Goal: Information Seeking & Learning: Learn about a topic

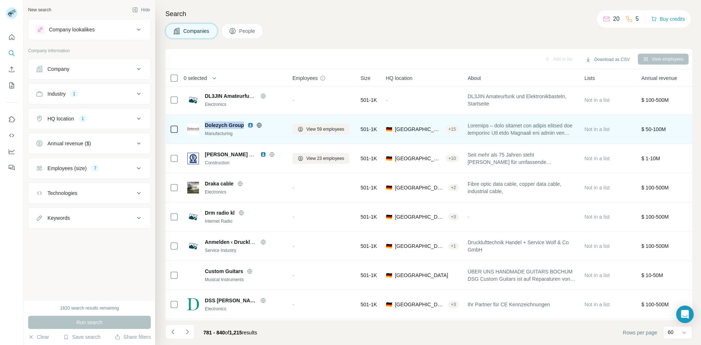
drag, startPoint x: 245, startPoint y: 126, endPoint x: 205, endPoint y: 126, distance: 39.8
click at [205, 126] on div "Dolezych Group" at bounding box center [244, 125] width 79 height 7
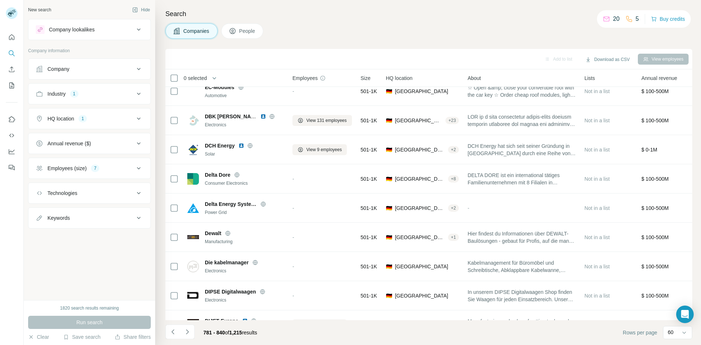
scroll to position [1046, 0]
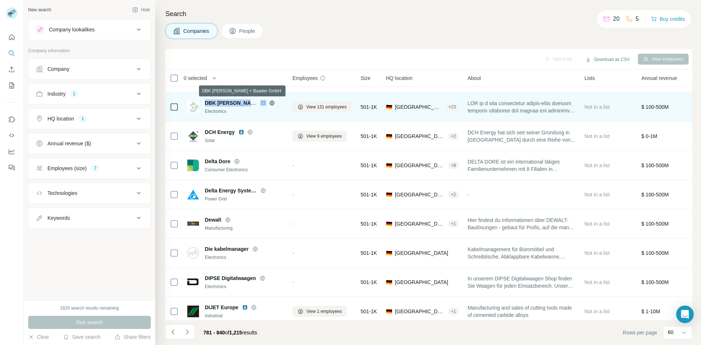
drag, startPoint x: 206, startPoint y: 103, endPoint x: 260, endPoint y: 100, distance: 54.5
click at [260, 100] on div "DBK [PERSON_NAME] + Baader GmbH" at bounding box center [244, 102] width 79 height 7
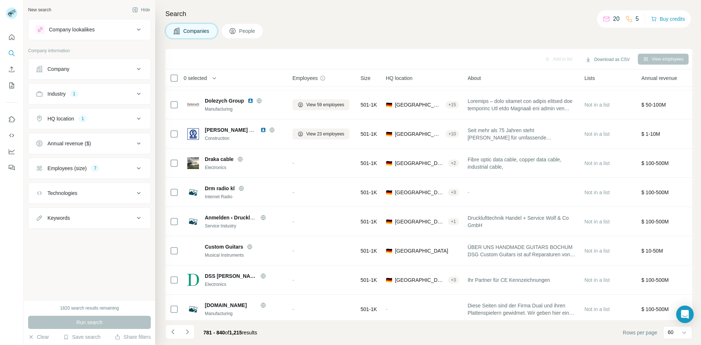
scroll to position [1523, 0]
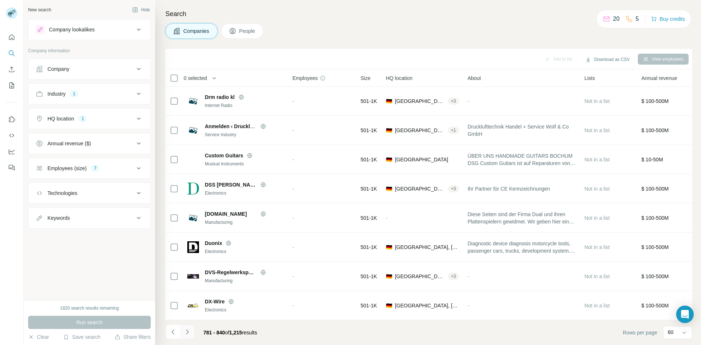
click at [188, 331] on icon "Navigate to next page" at bounding box center [187, 331] width 7 height 7
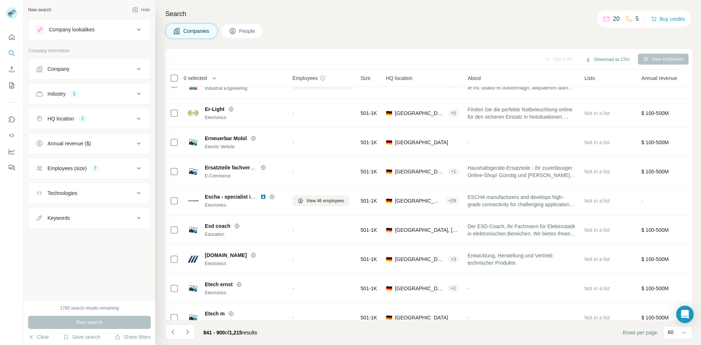
scroll to position [1388, 0]
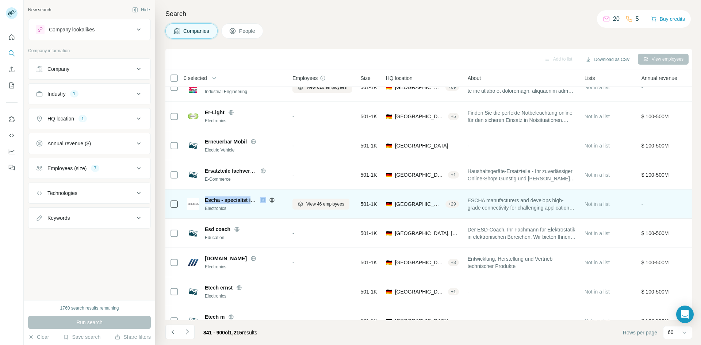
drag, startPoint x: 205, startPoint y: 199, endPoint x: 260, endPoint y: 199, distance: 55.2
click at [260, 199] on div "Escha - specialist in connectivity" at bounding box center [244, 200] width 79 height 7
copy span "Escha - specialist in connectivity"
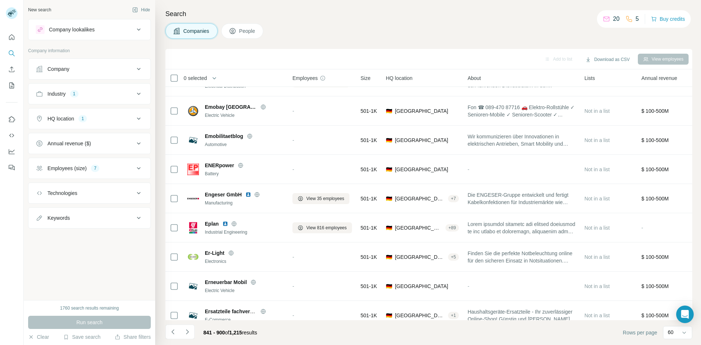
scroll to position [1233, 0]
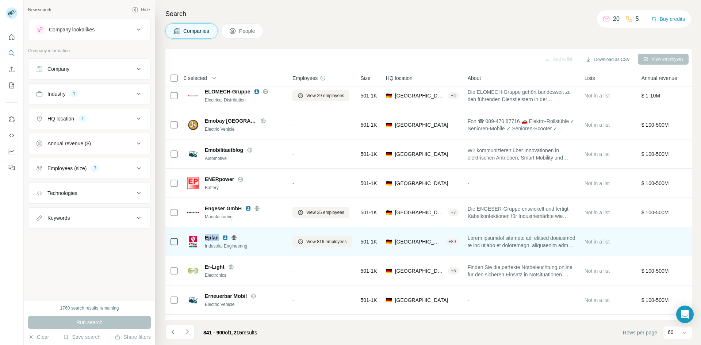
drag, startPoint x: 219, startPoint y: 237, endPoint x: 206, endPoint y: 239, distance: 13.6
click at [206, 239] on div "Eplan" at bounding box center [244, 237] width 79 height 7
copy span "Eplan"
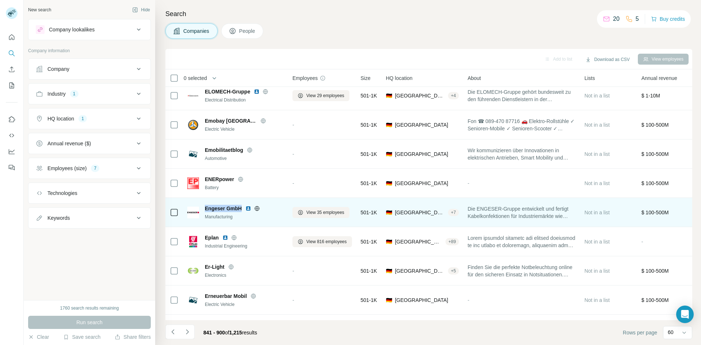
drag, startPoint x: 242, startPoint y: 208, endPoint x: 206, endPoint y: 208, distance: 35.8
click at [206, 208] on span "Engeser GmbH" at bounding box center [223, 208] width 37 height 7
copy span "Engeser GmbH"
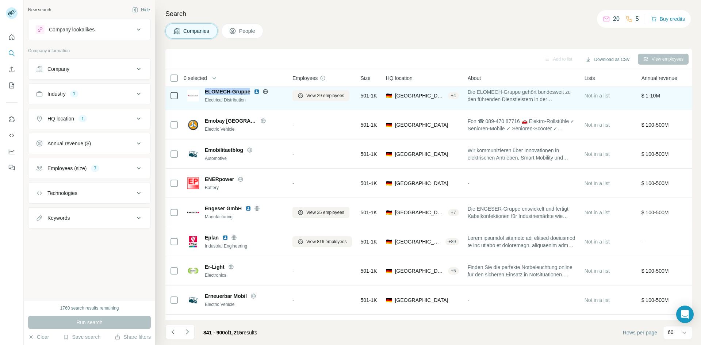
drag, startPoint x: 251, startPoint y: 92, endPoint x: 202, endPoint y: 93, distance: 48.2
click at [202, 93] on div "ELOMECH-Gruppe Electrical Distribution" at bounding box center [235, 95] width 96 height 15
copy span "ELOMECH-Gruppe"
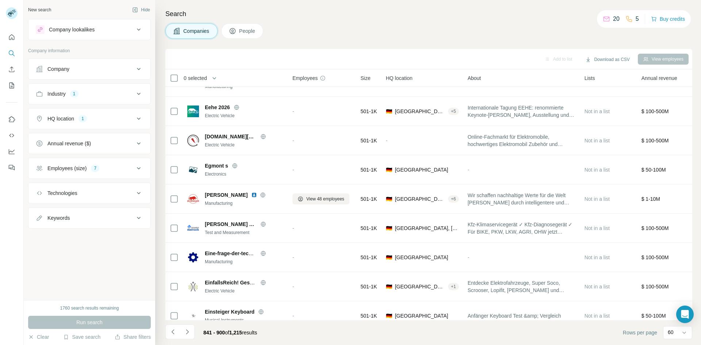
scroll to position [309, 0]
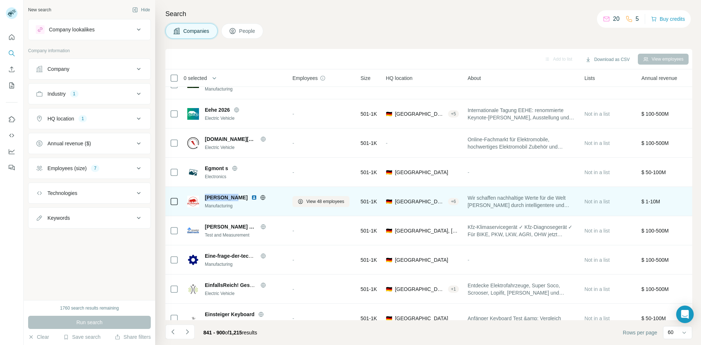
drag, startPoint x: 233, startPoint y: 198, endPoint x: 205, endPoint y: 197, distance: 28.2
click at [205, 197] on div "[PERSON_NAME]" at bounding box center [244, 197] width 79 height 7
copy span "[PERSON_NAME]"
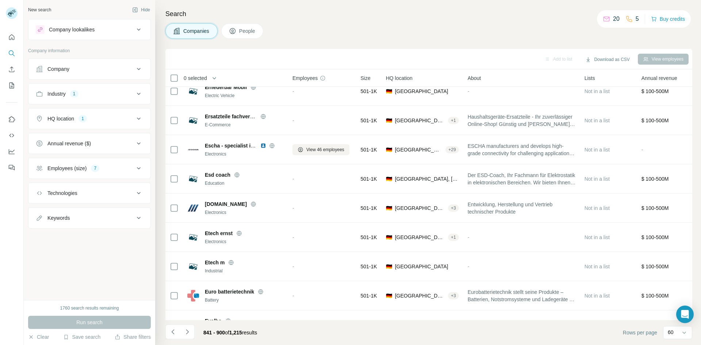
scroll to position [1488, 0]
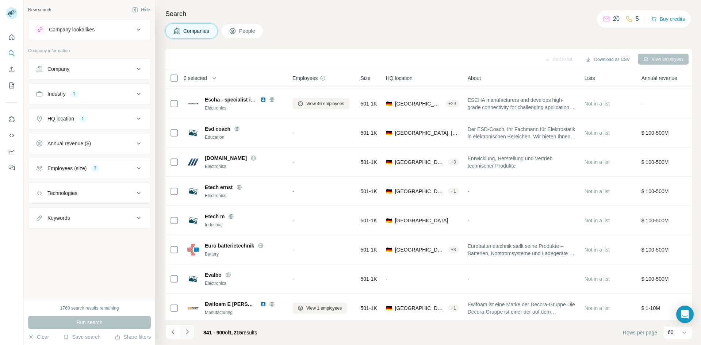
click at [189, 331] on icon "Navigate to next page" at bounding box center [187, 331] width 7 height 7
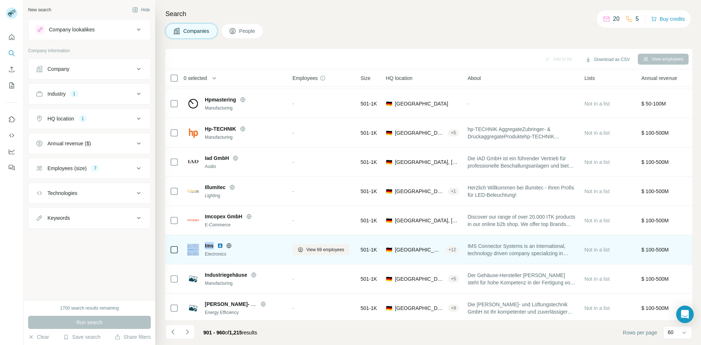
drag, startPoint x: 213, startPoint y: 245, endPoint x: 198, endPoint y: 246, distance: 15.0
click at [198, 246] on div "Ims Electronics" at bounding box center [235, 249] width 96 height 15
copy div "Ims"
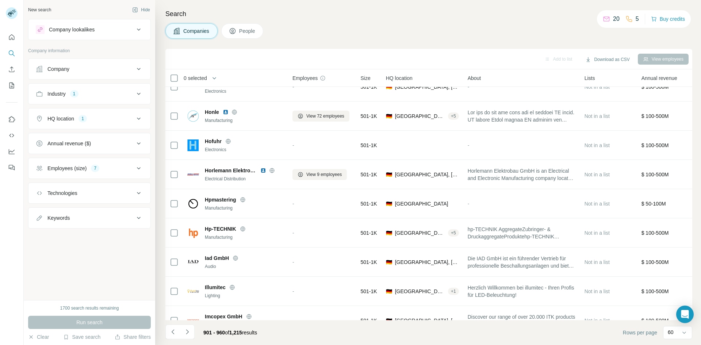
scroll to position [1380, 0]
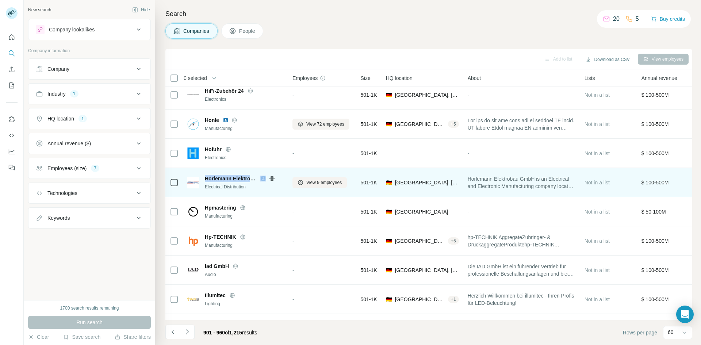
drag, startPoint x: 206, startPoint y: 177, endPoint x: 263, endPoint y: 177, distance: 56.6
click at [263, 177] on div "Horlemann Elektrobau" at bounding box center [244, 178] width 79 height 7
copy span "Horlemann Elektrobau"
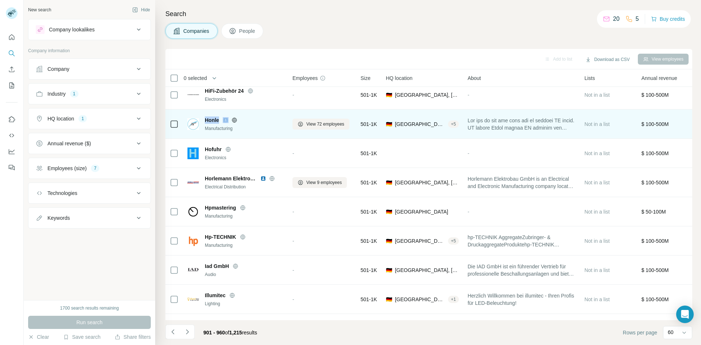
drag, startPoint x: 222, startPoint y: 120, endPoint x: 204, endPoint y: 119, distance: 17.6
click at [204, 119] on div "Honle Manufacturing" at bounding box center [235, 124] width 96 height 15
copy span "Honle"
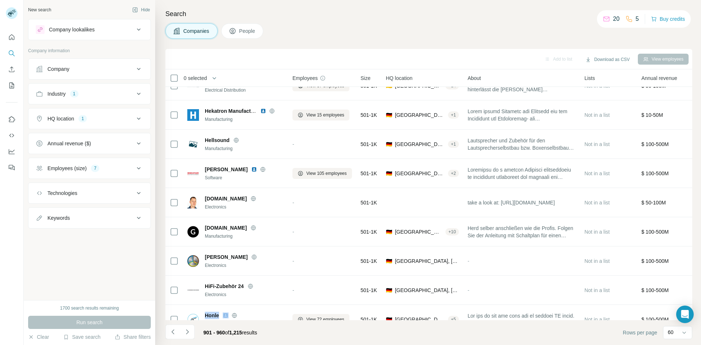
scroll to position [1168, 0]
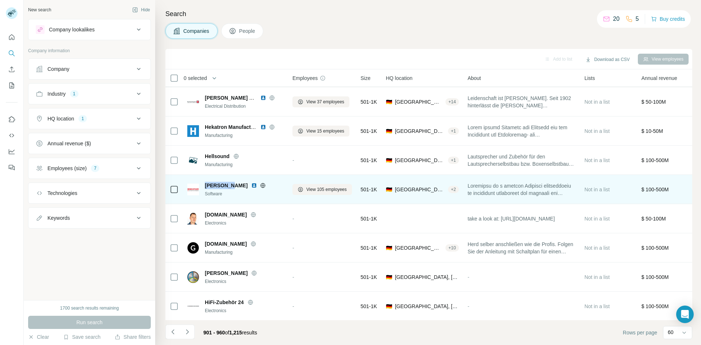
drag, startPoint x: 230, startPoint y: 185, endPoint x: 207, endPoint y: 187, distance: 23.4
click at [207, 187] on div "[PERSON_NAME]" at bounding box center [244, 185] width 79 height 7
copy span "[PERSON_NAME]"
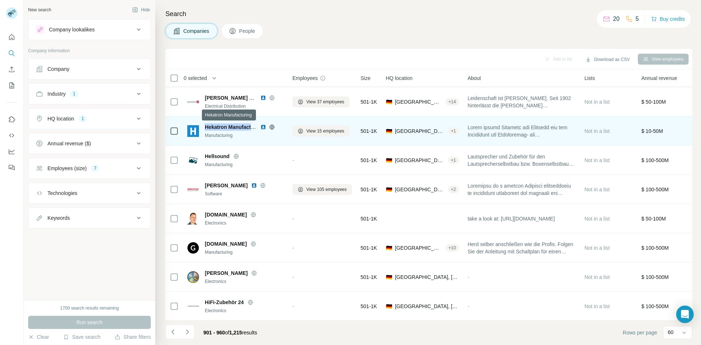
drag, startPoint x: 205, startPoint y: 126, endPoint x: 253, endPoint y: 125, distance: 47.5
click at [253, 125] on span "Hekatron Manufacturing" at bounding box center [234, 127] width 59 height 6
copy span "Hekatron Manufact"
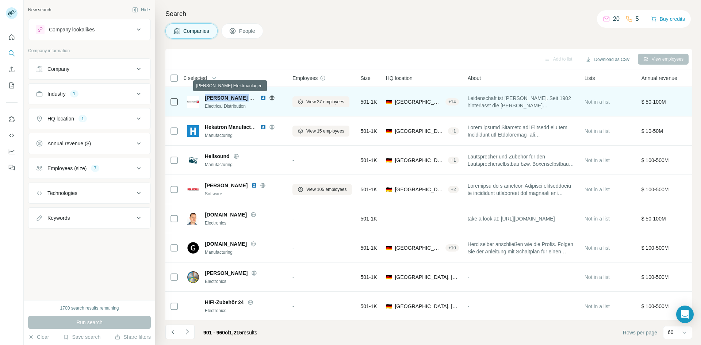
drag, startPoint x: 205, startPoint y: 97, endPoint x: 252, endPoint y: 97, distance: 47.1
click at [252, 97] on div "[PERSON_NAME] Elektroanlagen Electrical Distribution" at bounding box center [235, 101] width 96 height 15
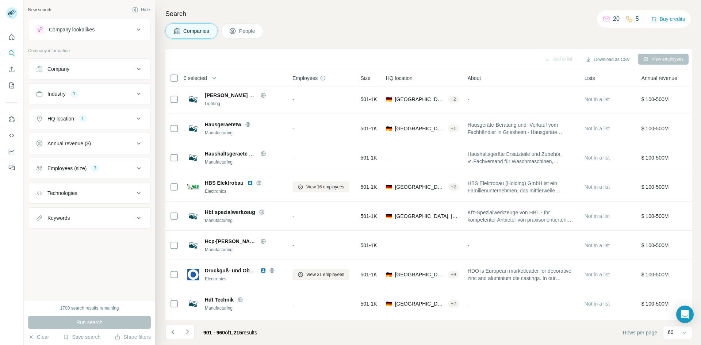
scroll to position [930, 0]
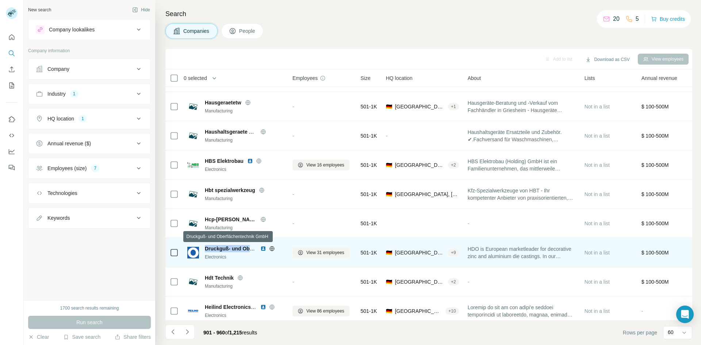
drag, startPoint x: 207, startPoint y: 248, endPoint x: 255, endPoint y: 245, distance: 48.7
click at [255, 245] on div "Druckguß- und Oberflächentechnik GmbH" at bounding box center [231, 248] width 52 height 7
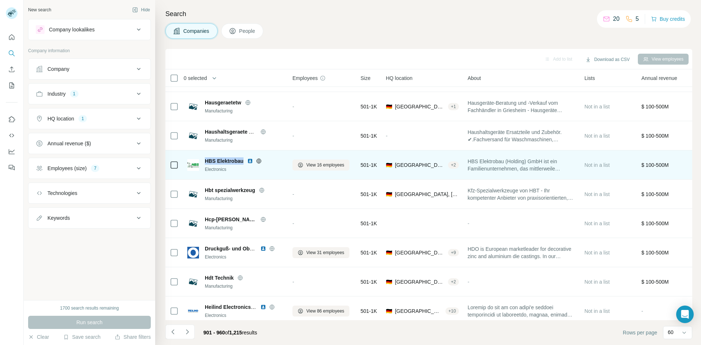
drag, startPoint x: 243, startPoint y: 162, endPoint x: 206, endPoint y: 160, distance: 37.0
click at [206, 160] on span "HBS Elektrobau" at bounding box center [224, 160] width 39 height 7
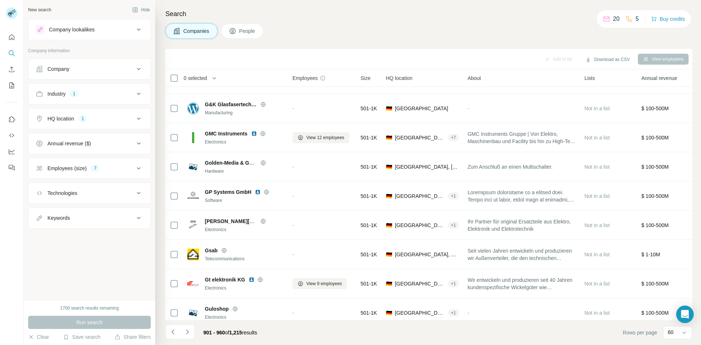
scroll to position [580, 0]
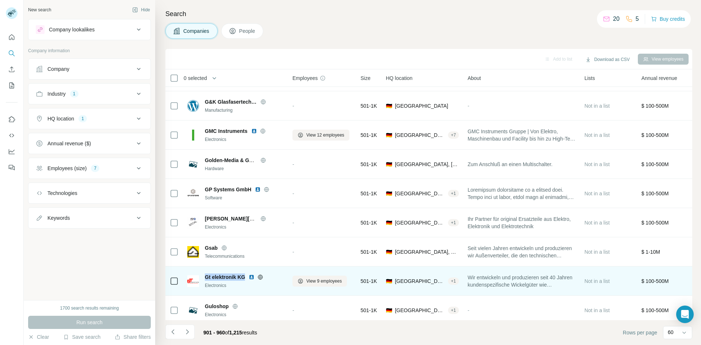
drag, startPoint x: 205, startPoint y: 277, endPoint x: 244, endPoint y: 278, distance: 39.1
click at [244, 278] on div "Gt elektronik KG Electronics" at bounding box center [235, 281] width 96 height 15
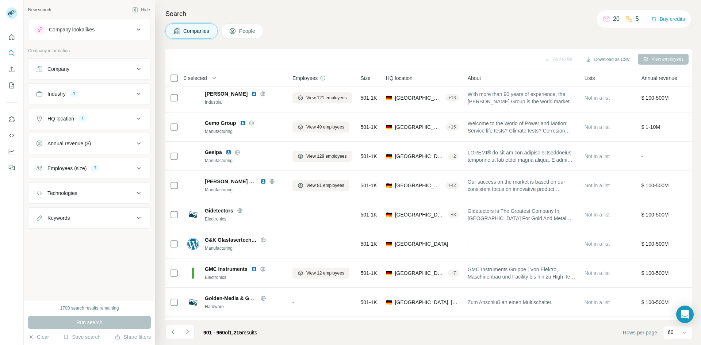
scroll to position [434, 0]
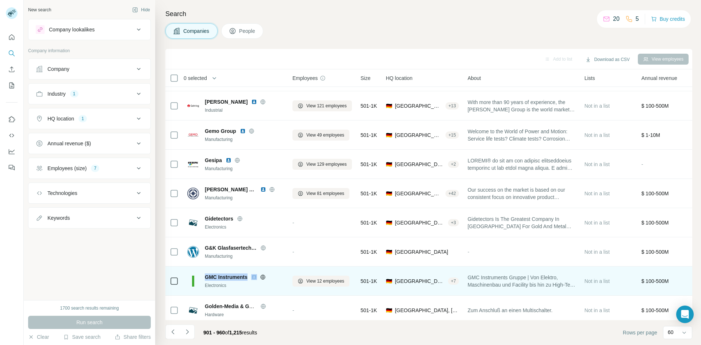
drag, startPoint x: 251, startPoint y: 276, endPoint x: 204, endPoint y: 276, distance: 46.4
click at [204, 276] on div "GMC Instruments Electronics" at bounding box center [235, 281] width 96 height 15
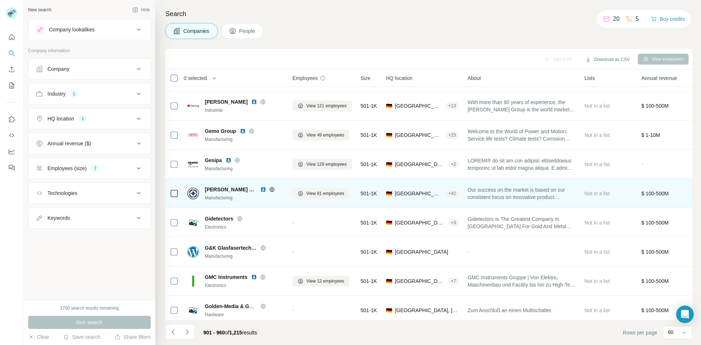
click at [256, 188] on div "[PERSON_NAME] GmbH" at bounding box center [244, 189] width 79 height 7
drag, startPoint x: 256, startPoint y: 188, endPoint x: 203, endPoint y: 191, distance: 53.4
click at [203, 191] on div "[PERSON_NAME] GmbH Manufacturing" at bounding box center [235, 193] width 96 height 15
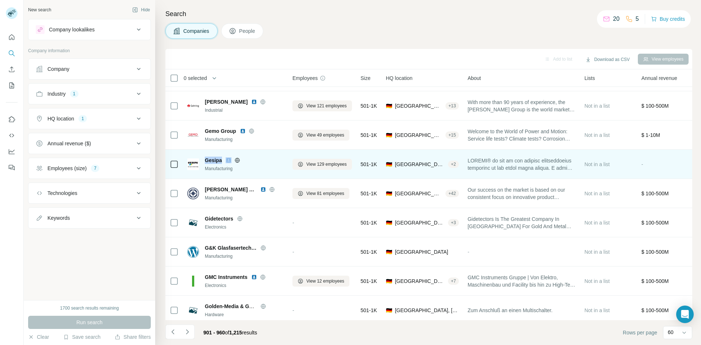
drag, startPoint x: 224, startPoint y: 163, endPoint x: 205, endPoint y: 161, distance: 19.1
click at [205, 161] on div "Gesipa" at bounding box center [244, 160] width 79 height 7
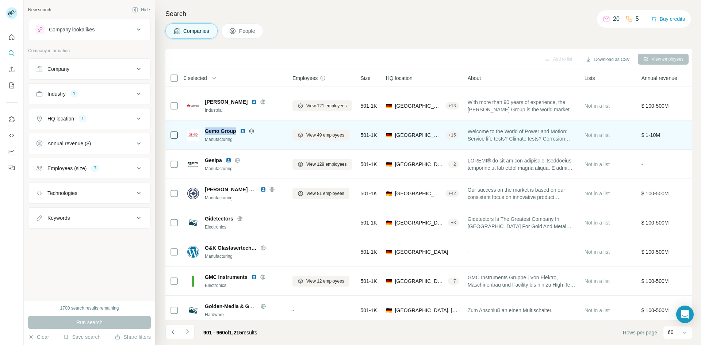
drag, startPoint x: 235, startPoint y: 130, endPoint x: 205, endPoint y: 130, distance: 30.0
click at [205, 130] on span "Gemo Group" at bounding box center [220, 130] width 31 height 7
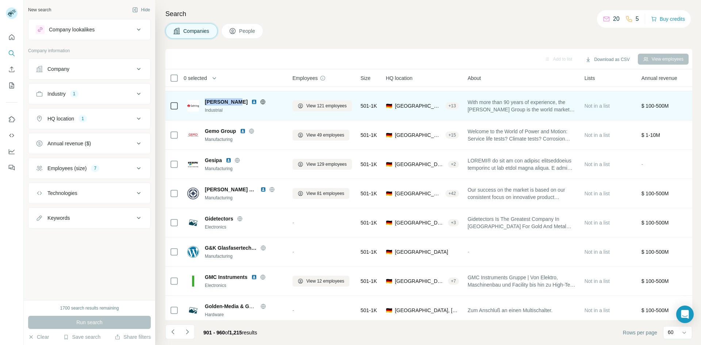
drag, startPoint x: 233, startPoint y: 101, endPoint x: 206, endPoint y: 101, distance: 27.0
click at [206, 101] on span "[PERSON_NAME]" at bounding box center [226, 101] width 43 height 7
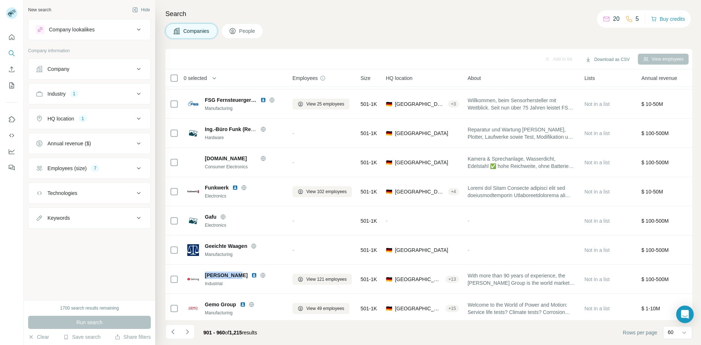
scroll to position [252, 0]
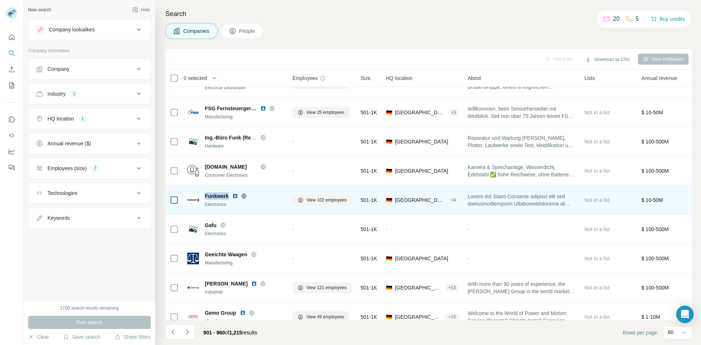
drag, startPoint x: 228, startPoint y: 194, endPoint x: 204, endPoint y: 194, distance: 24.1
click at [204, 194] on div "Funkwerk Electronics" at bounding box center [235, 199] width 96 height 15
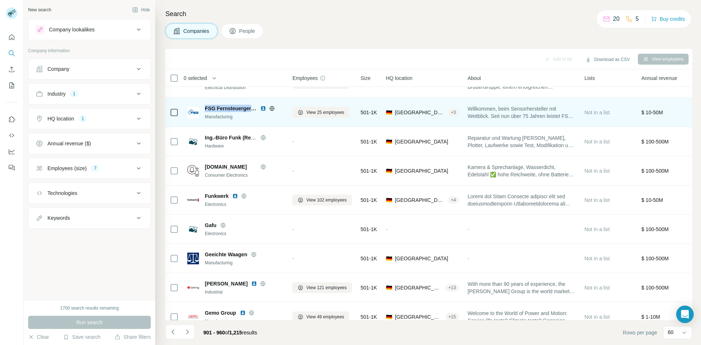
drag, startPoint x: 206, startPoint y: 108, endPoint x: 253, endPoint y: 108, distance: 47.1
click at [253, 108] on span "FSG Fernsteuergeräte" at bounding box center [231, 108] width 52 height 7
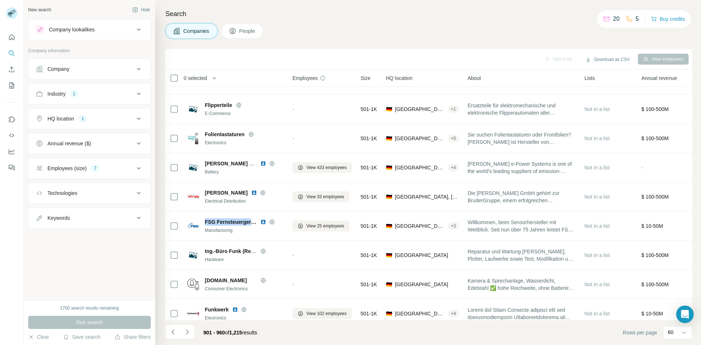
scroll to position [136, 0]
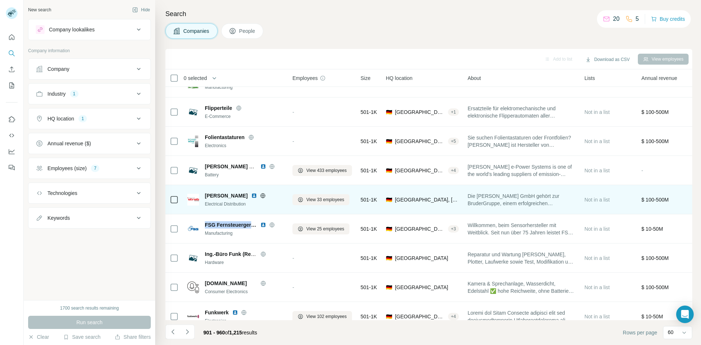
drag, startPoint x: 242, startPoint y: 195, endPoint x: 206, endPoint y: 195, distance: 35.4
click at [206, 195] on div "[PERSON_NAME]" at bounding box center [244, 195] width 79 height 7
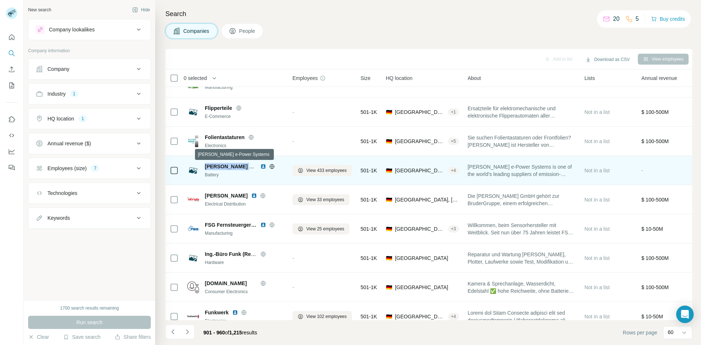
drag, startPoint x: 206, startPoint y: 165, endPoint x: 256, endPoint y: 168, distance: 49.7
click at [256, 168] on span "[PERSON_NAME] e-Power Systems" at bounding box center [248, 167] width 87 height 6
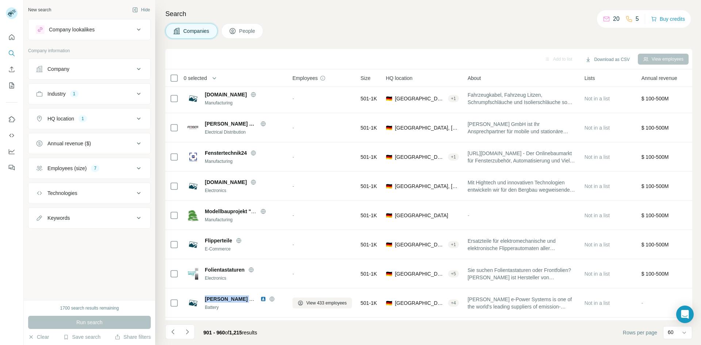
scroll to position [0, 0]
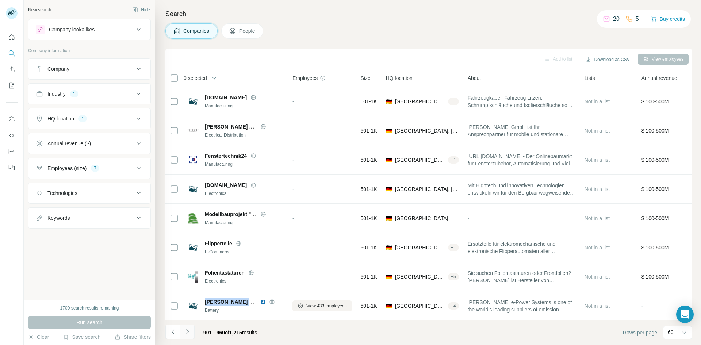
click at [188, 330] on icon "Navigate to next page" at bounding box center [187, 331] width 7 height 7
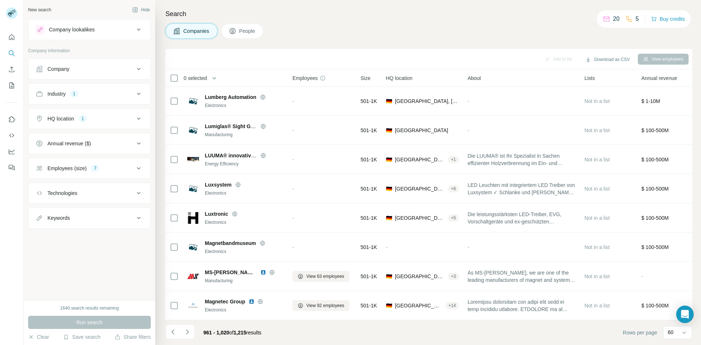
scroll to position [1523, 0]
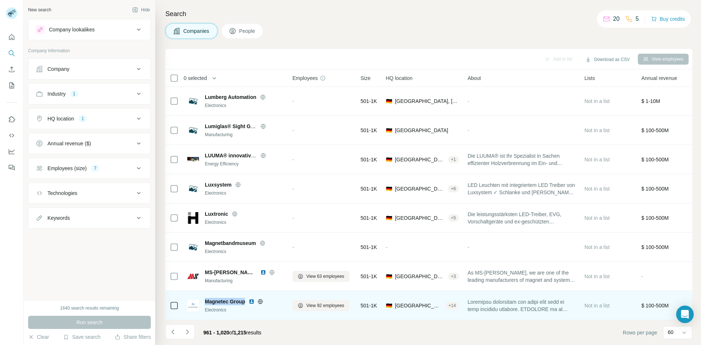
drag, startPoint x: 245, startPoint y: 298, endPoint x: 204, endPoint y: 301, distance: 41.7
click at [204, 301] on div "Magnetec Group Electronics" at bounding box center [235, 305] width 96 height 15
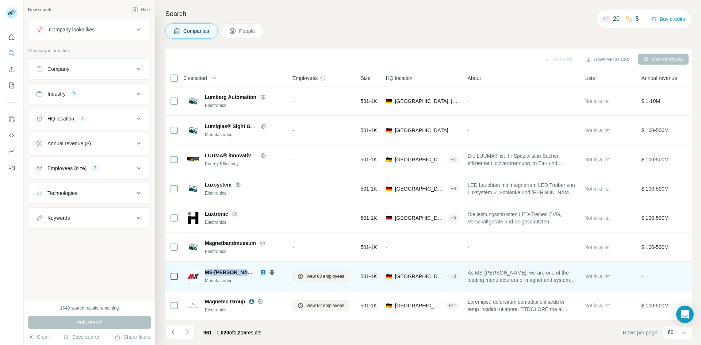
drag, startPoint x: 254, startPoint y: 269, endPoint x: 205, endPoint y: 269, distance: 49.7
click at [205, 269] on div "MS-[PERSON_NAME] KG Manufacturing" at bounding box center [235, 276] width 96 height 15
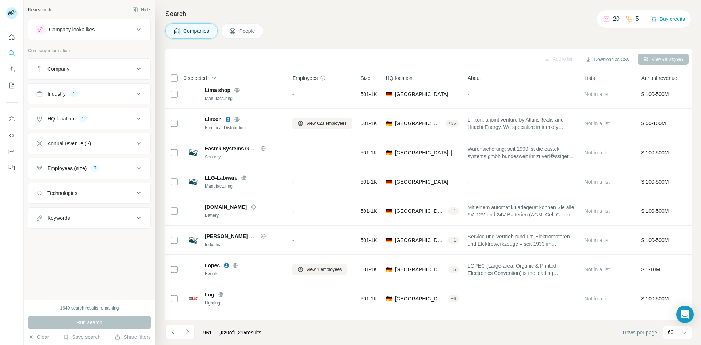
scroll to position [1160, 0]
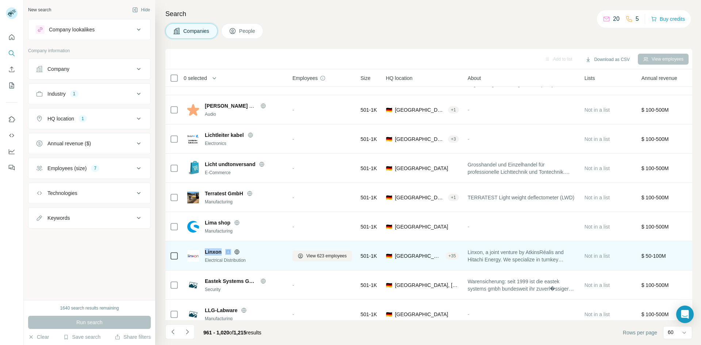
drag, startPoint x: 223, startPoint y: 251, endPoint x: 206, endPoint y: 251, distance: 17.5
click at [206, 251] on div "Linxon" at bounding box center [244, 251] width 79 height 7
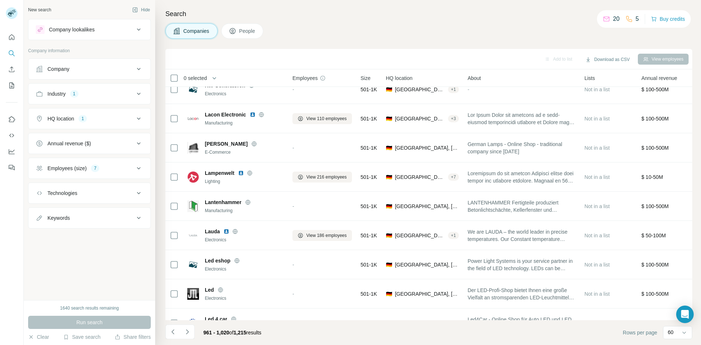
scroll to position [821, 0]
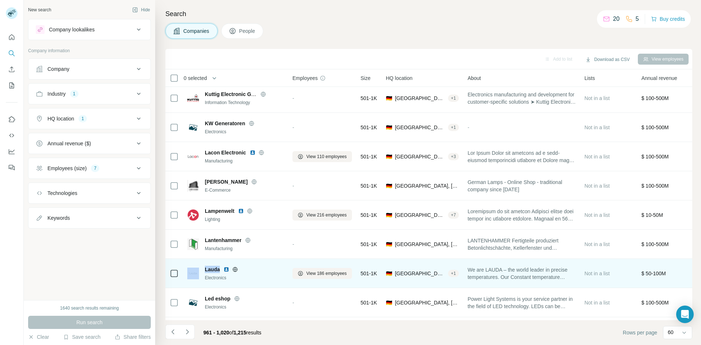
drag, startPoint x: 221, startPoint y: 268, endPoint x: 202, endPoint y: 268, distance: 19.4
click at [202, 268] on div "Lauda Electronics" at bounding box center [235, 273] width 96 height 15
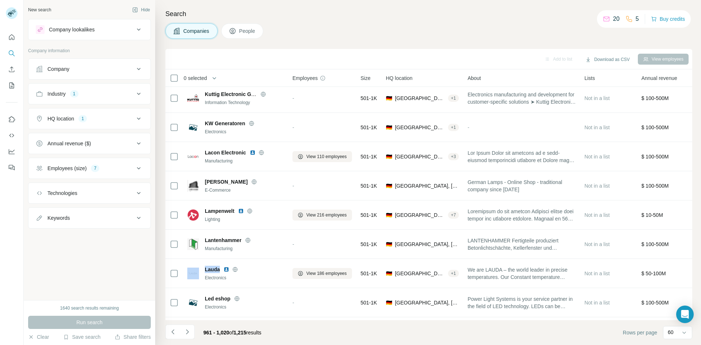
scroll to position [805, 0]
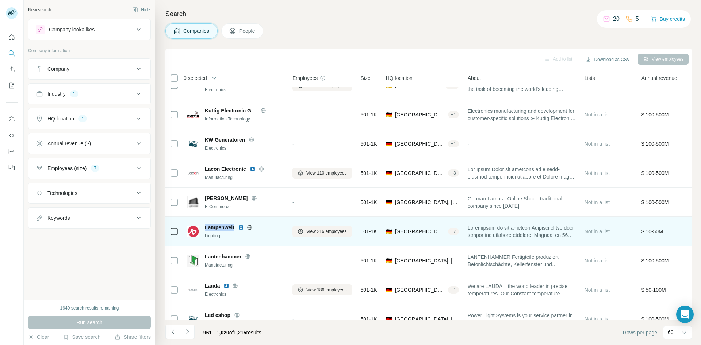
drag, startPoint x: 235, startPoint y: 226, endPoint x: 206, endPoint y: 230, distance: 29.8
click at [206, 230] on div "Lampenwelt" at bounding box center [244, 227] width 79 height 7
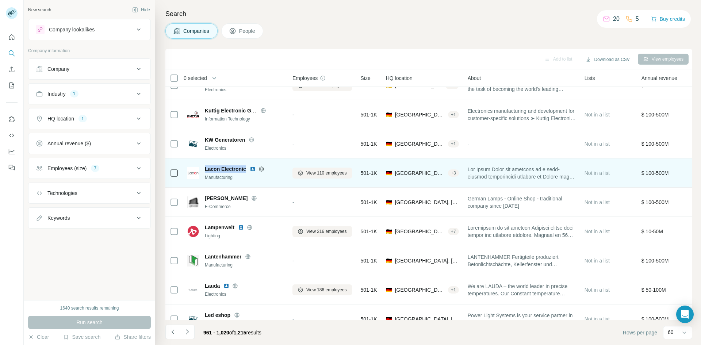
drag, startPoint x: 245, startPoint y: 168, endPoint x: 207, endPoint y: 168, distance: 38.0
click at [205, 169] on span "Lacon Electronic" at bounding box center [225, 168] width 41 height 7
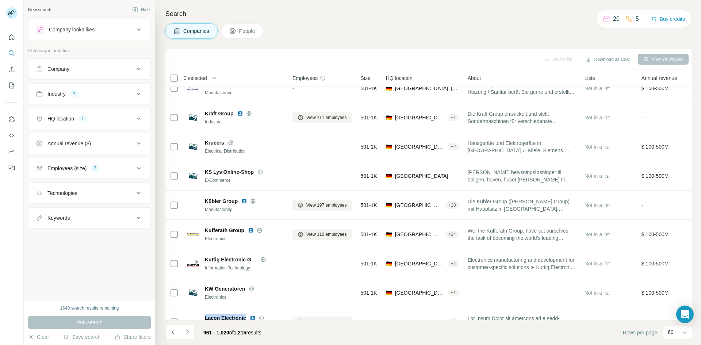
scroll to position [653, 0]
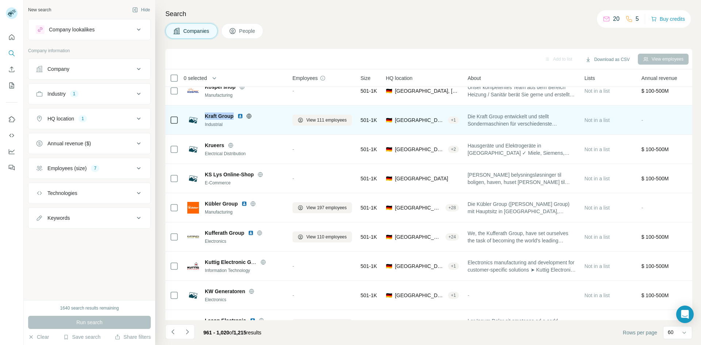
drag, startPoint x: 233, startPoint y: 117, endPoint x: 204, endPoint y: 117, distance: 29.2
click at [204, 117] on div "Kraft Group Industrial" at bounding box center [235, 119] width 96 height 15
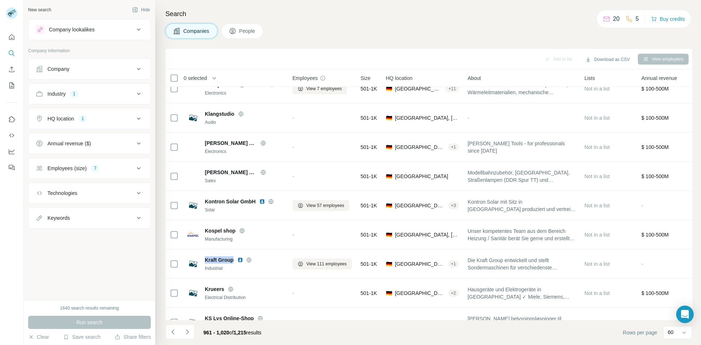
scroll to position [499, 0]
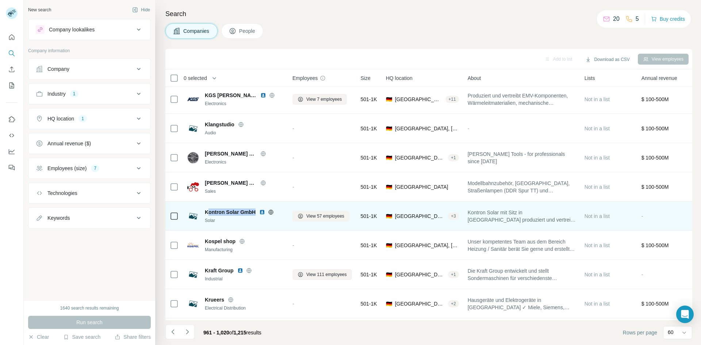
drag, startPoint x: 255, startPoint y: 211, endPoint x: 208, endPoint y: 212, distance: 47.1
click at [208, 212] on div "Kontron Solar GmbH" at bounding box center [244, 212] width 79 height 7
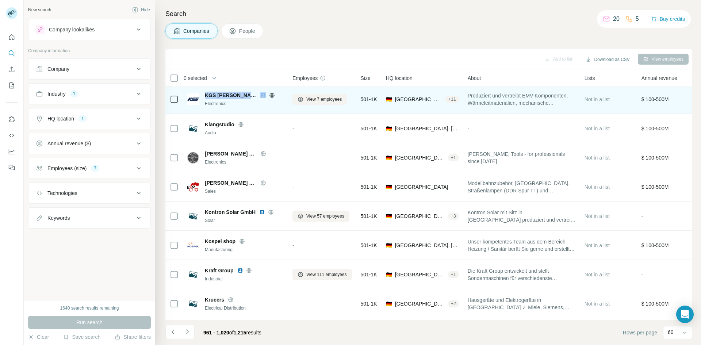
drag, startPoint x: 242, startPoint y: 95, endPoint x: 206, endPoint y: 96, distance: 36.2
click at [206, 96] on div "KGS [PERSON_NAME]" at bounding box center [244, 95] width 79 height 7
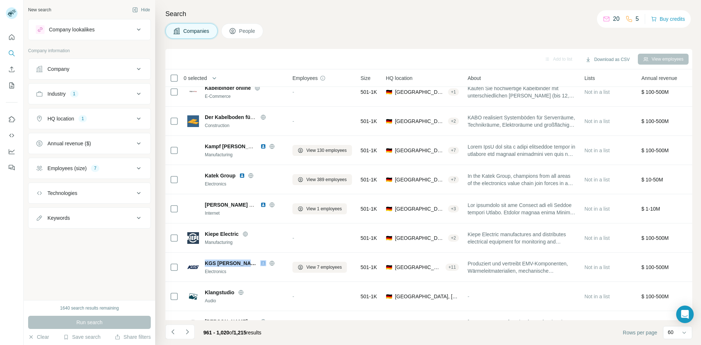
scroll to position [312, 0]
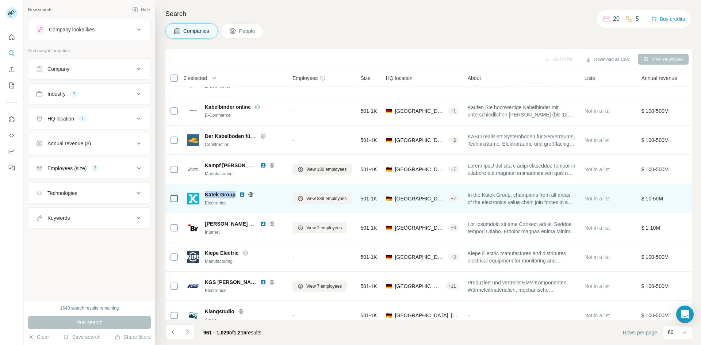
drag, startPoint x: 235, startPoint y: 196, endPoint x: 205, endPoint y: 192, distance: 29.8
click at [205, 192] on span "Katek Group" at bounding box center [220, 194] width 31 height 7
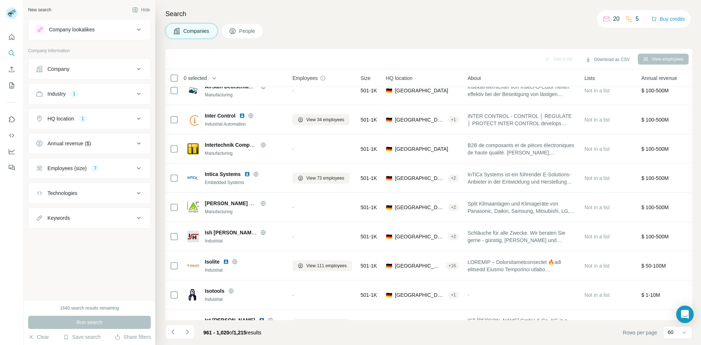
scroll to position [0, 0]
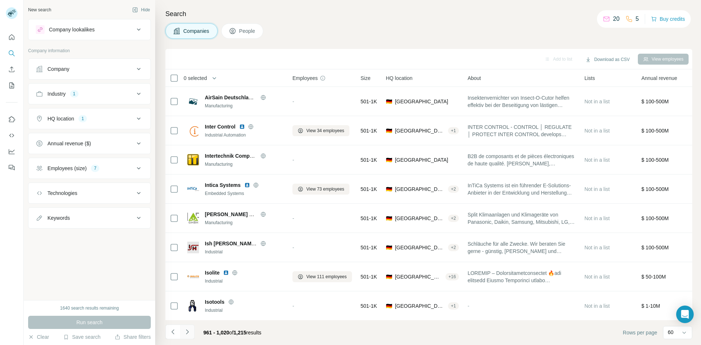
click at [187, 333] on icon "Navigate to next page" at bounding box center [187, 331] width 7 height 7
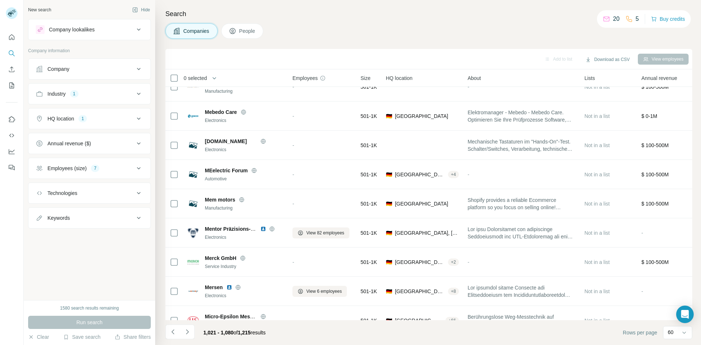
scroll to position [79, 0]
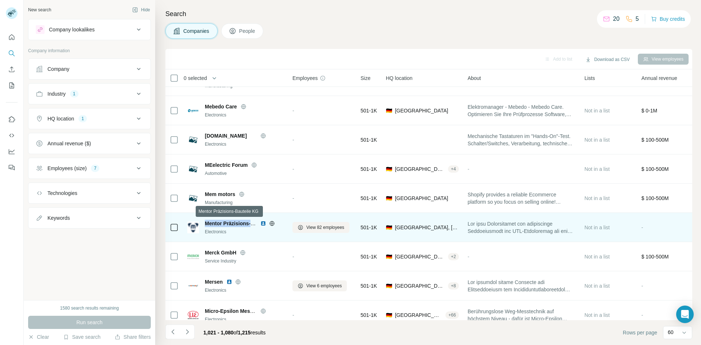
drag, startPoint x: 204, startPoint y: 224, endPoint x: 254, endPoint y: 222, distance: 50.1
click at [254, 222] on div "Mentor Präzisions-Bauteile KG Electronics" at bounding box center [235, 227] width 96 height 15
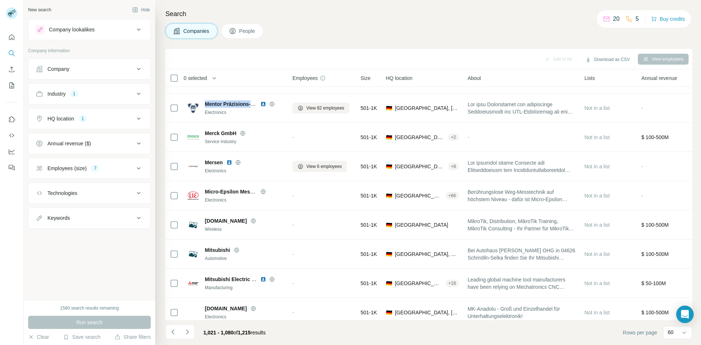
scroll to position [203, 0]
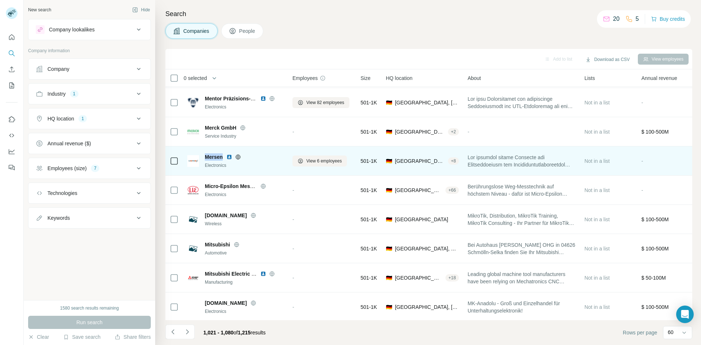
drag, startPoint x: 224, startPoint y: 159, endPoint x: 202, endPoint y: 159, distance: 21.6
click at [202, 159] on div "Mersen Electronics" at bounding box center [235, 160] width 96 height 15
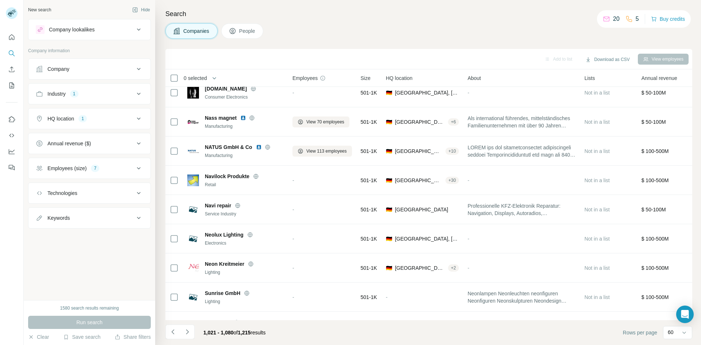
scroll to position [824, 0]
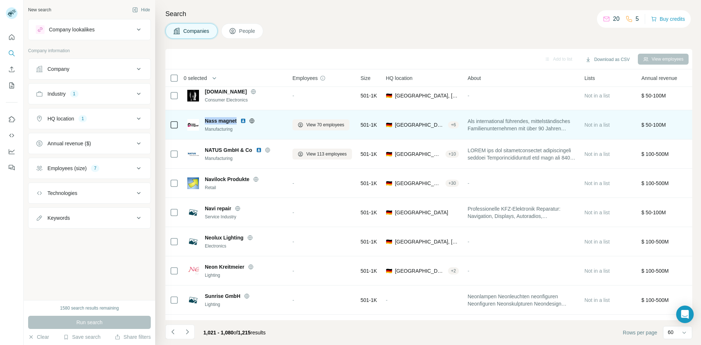
drag, startPoint x: 206, startPoint y: 119, endPoint x: 237, endPoint y: 122, distance: 31.2
click at [237, 122] on span "Nass magnet" at bounding box center [221, 120] width 32 height 7
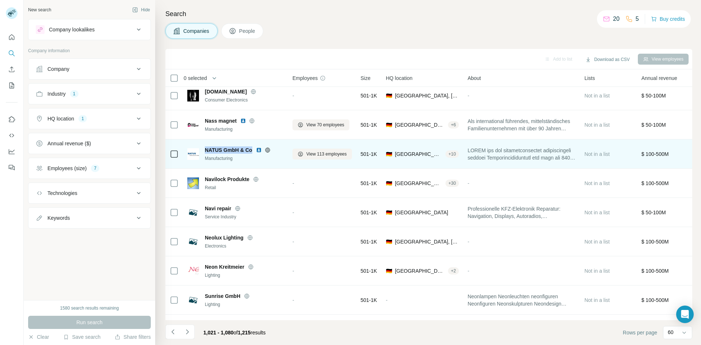
drag, startPoint x: 251, startPoint y: 149, endPoint x: 204, endPoint y: 149, distance: 47.5
click at [204, 149] on div "NATUS GmbH & Co Manufacturing" at bounding box center [235, 153] width 96 height 15
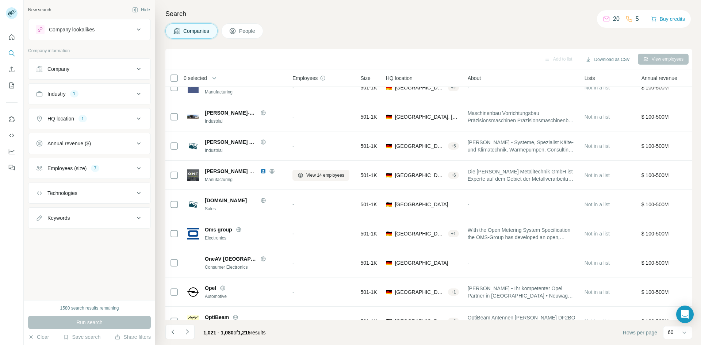
scroll to position [1274, 0]
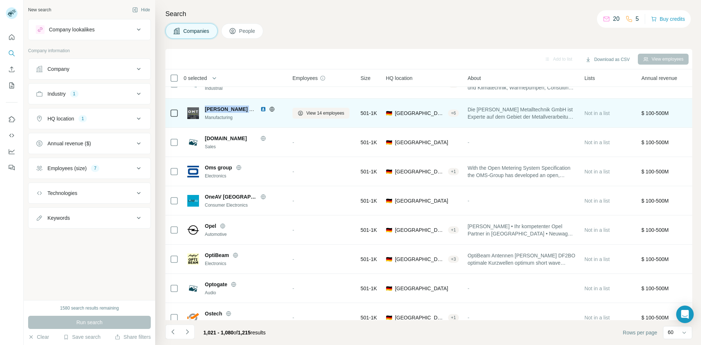
drag, startPoint x: 206, startPoint y: 108, endPoint x: 252, endPoint y: 103, distance: 46.3
click at [252, 103] on td "[PERSON_NAME] Metalltechnik Manufacturing" at bounding box center [235, 113] width 105 height 29
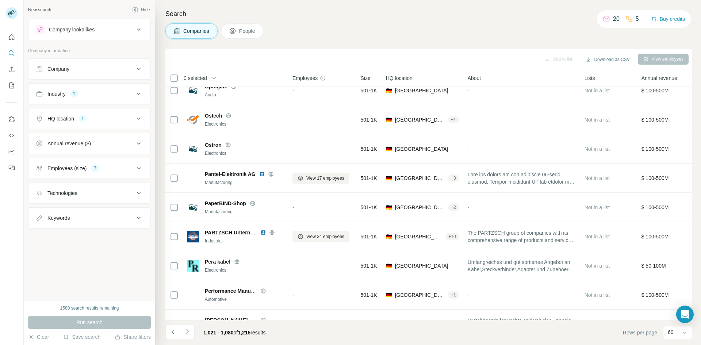
scroll to position [1523, 0]
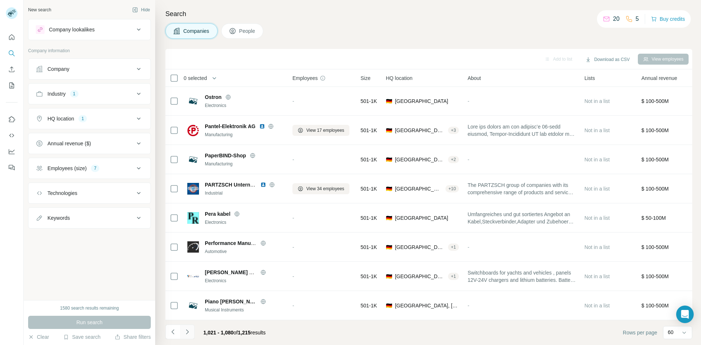
click at [190, 331] on icon "Navigate to next page" at bounding box center [187, 331] width 7 height 7
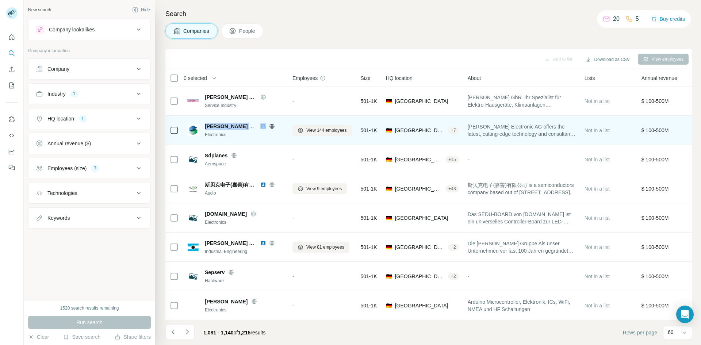
drag, startPoint x: 206, startPoint y: 122, endPoint x: 262, endPoint y: 125, distance: 55.9
click at [262, 125] on div "[PERSON_NAME] Electronic AG" at bounding box center [244, 126] width 79 height 7
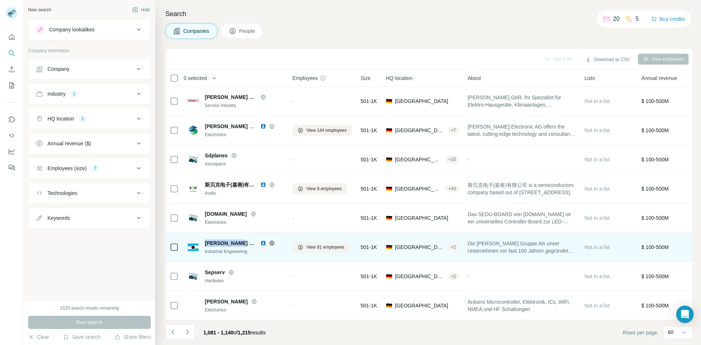
drag, startPoint x: 237, startPoint y: 240, endPoint x: 205, endPoint y: 239, distance: 31.8
click at [205, 240] on span "[PERSON_NAME] Group" at bounding box center [231, 243] width 52 height 7
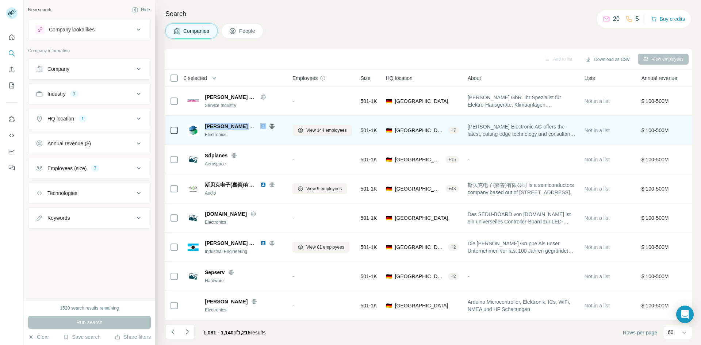
drag, startPoint x: 204, startPoint y: 122, endPoint x: 260, endPoint y: 123, distance: 55.9
click at [260, 123] on div "[PERSON_NAME] Electronic AG Electronics" at bounding box center [235, 130] width 96 height 15
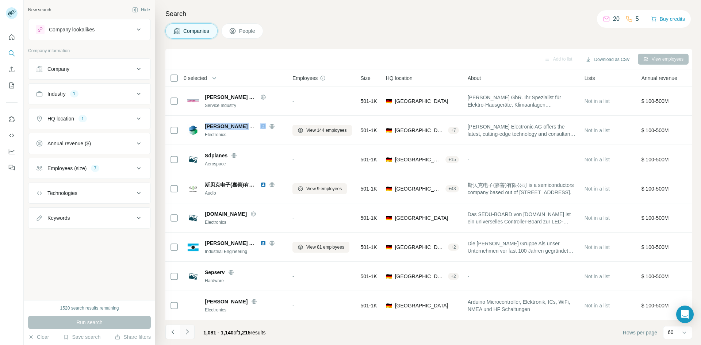
click at [187, 329] on icon "Navigate to next page" at bounding box center [187, 331] width 7 height 7
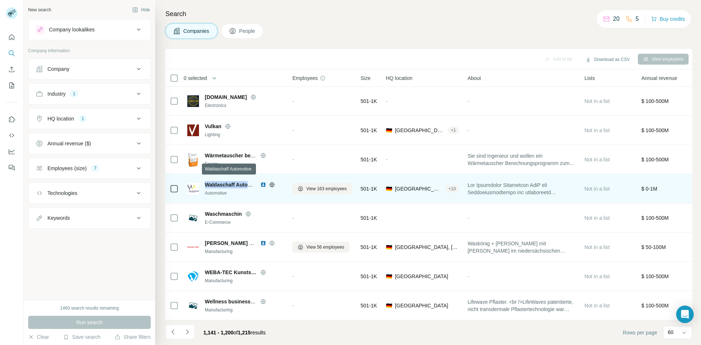
drag, startPoint x: 206, startPoint y: 182, endPoint x: 252, endPoint y: 180, distance: 46.4
click at [252, 182] on span "Waldaschaff Automotive" at bounding box center [234, 185] width 59 height 6
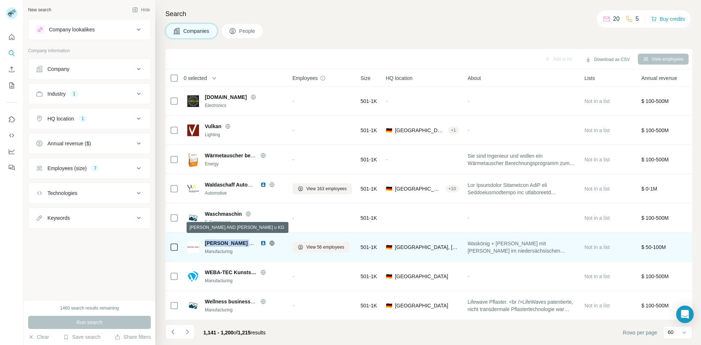
drag, startPoint x: 206, startPoint y: 239, endPoint x: 255, endPoint y: 237, distance: 48.6
click at [255, 240] on span "[PERSON_NAME] AND [PERSON_NAME] u KG" at bounding box center [261, 243] width 113 height 6
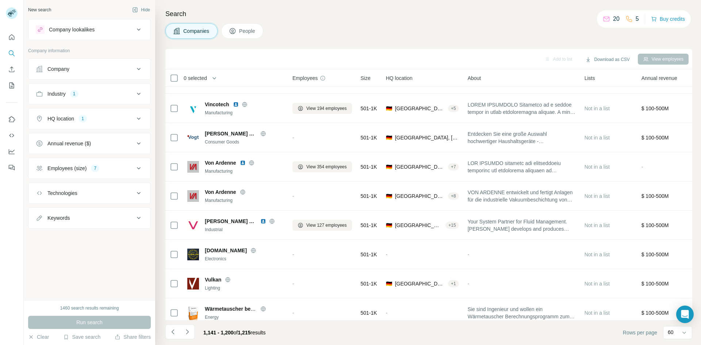
scroll to position [1363, 0]
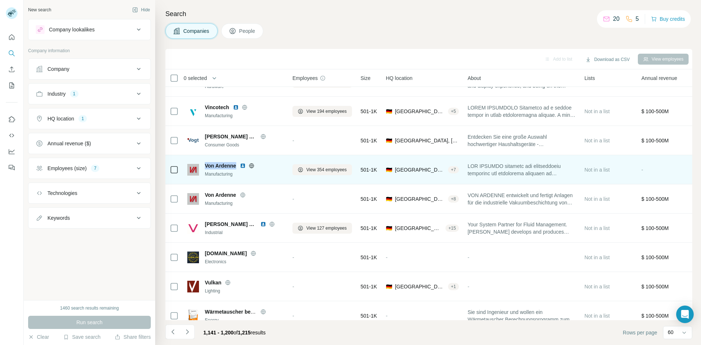
drag, startPoint x: 238, startPoint y: 165, endPoint x: 206, endPoint y: 165, distance: 32.1
click at [206, 165] on div "Von Ardenne" at bounding box center [244, 165] width 79 height 7
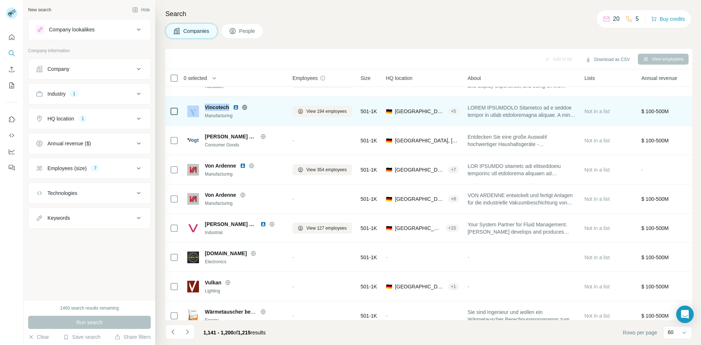
drag, startPoint x: 229, startPoint y: 106, endPoint x: 201, endPoint y: 107, distance: 28.9
click at [201, 107] on div "Vincotech Manufacturing" at bounding box center [235, 111] width 96 height 15
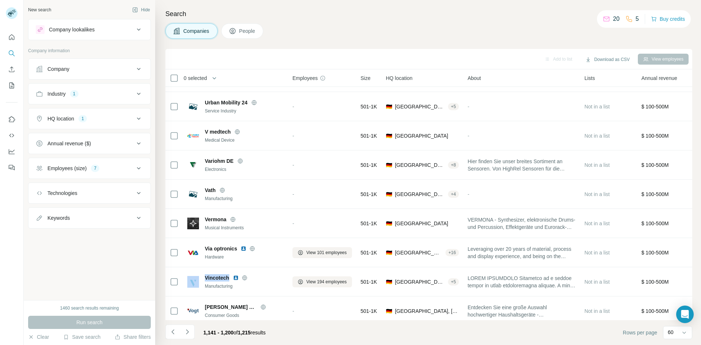
scroll to position [1190, 0]
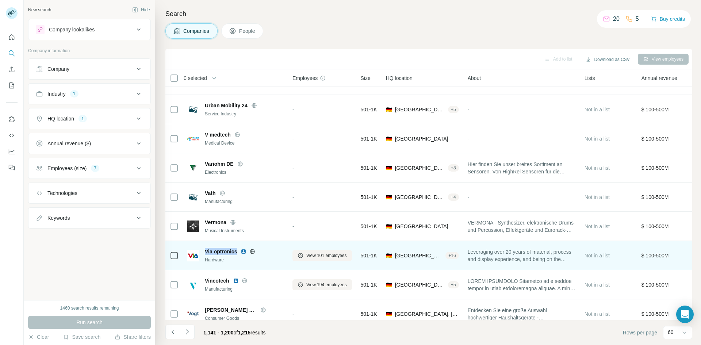
drag, startPoint x: 205, startPoint y: 251, endPoint x: 237, endPoint y: 252, distance: 31.8
click at [237, 252] on span "Via optronics" at bounding box center [221, 251] width 32 height 7
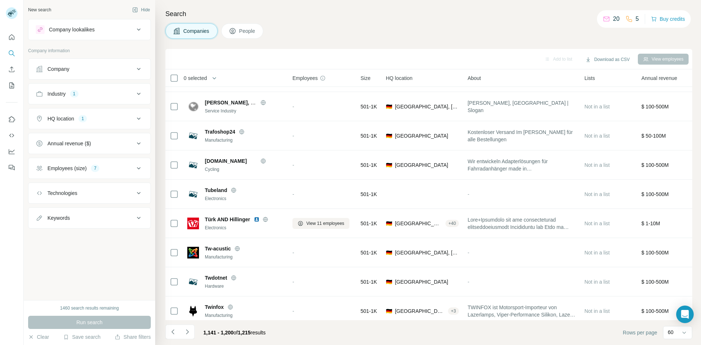
scroll to position [927, 0]
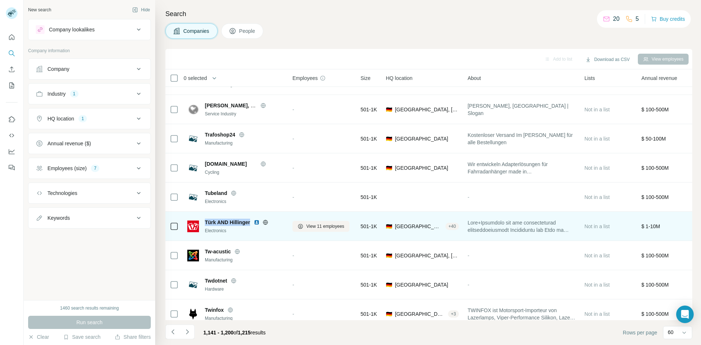
drag, startPoint x: 205, startPoint y: 222, endPoint x: 249, endPoint y: 221, distance: 44.2
click at [249, 221] on span "Türk AND Hillinger" at bounding box center [227, 222] width 45 height 7
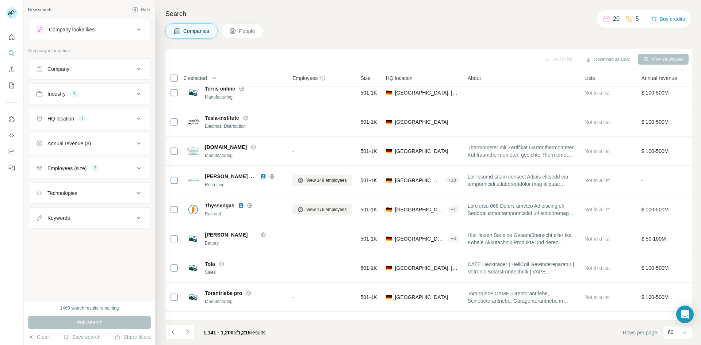
scroll to position [707, 0]
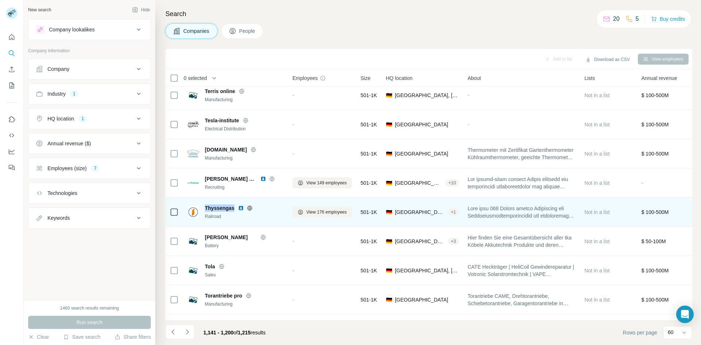
drag, startPoint x: 205, startPoint y: 207, endPoint x: 235, endPoint y: 208, distance: 30.0
click at [234, 208] on span "Thyssengas" at bounding box center [220, 208] width 30 height 7
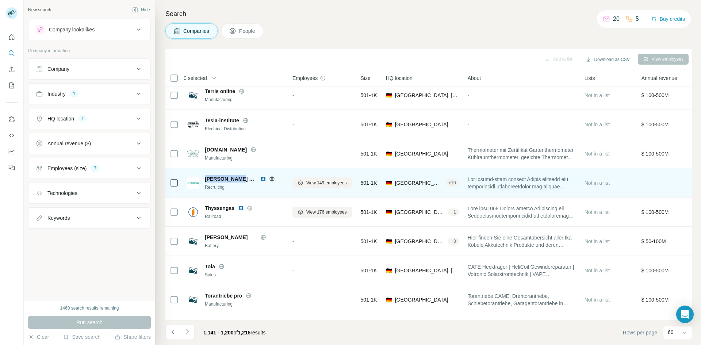
drag, startPoint x: 204, startPoint y: 178, endPoint x: 240, endPoint y: 180, distance: 36.2
click at [240, 180] on div "[PERSON_NAME] Group Recruiting" at bounding box center [235, 182] width 96 height 15
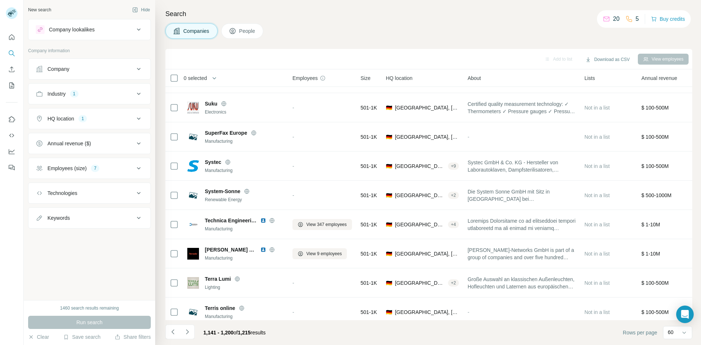
scroll to position [488, 0]
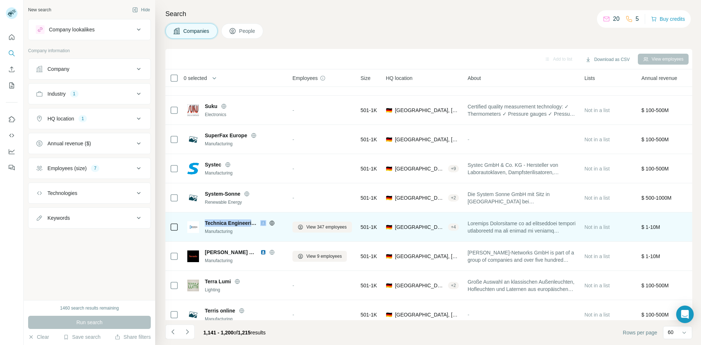
drag, startPoint x: 205, startPoint y: 221, endPoint x: 262, endPoint y: 224, distance: 57.0
click at [262, 224] on div "Technica Engineering" at bounding box center [244, 223] width 79 height 7
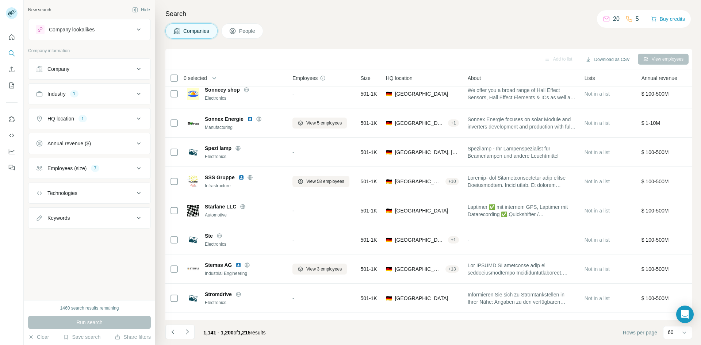
scroll to position [222, 0]
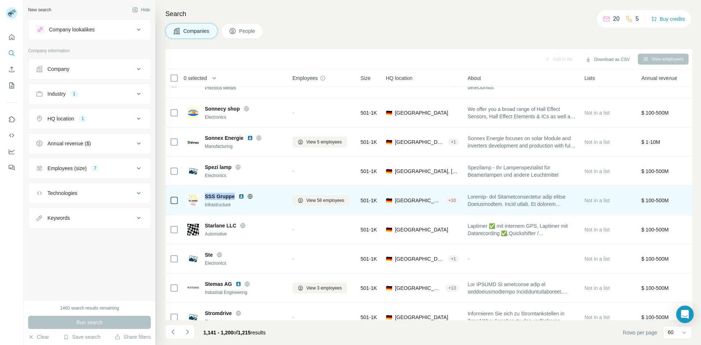
drag, startPoint x: 205, startPoint y: 197, endPoint x: 234, endPoint y: 196, distance: 28.5
click at [234, 196] on span "SSS Gruppe" at bounding box center [220, 196] width 30 height 7
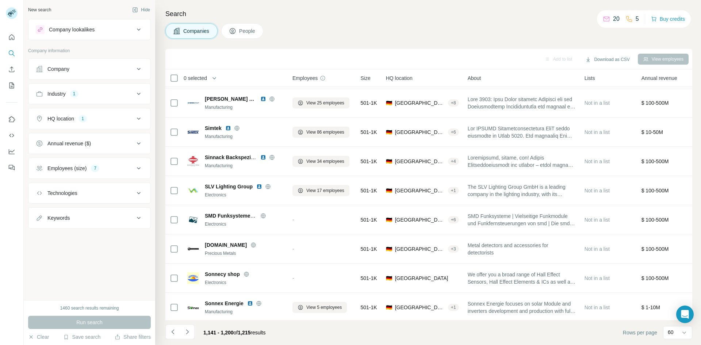
scroll to position [41, 0]
